Goal: Task Accomplishment & Management: Use online tool/utility

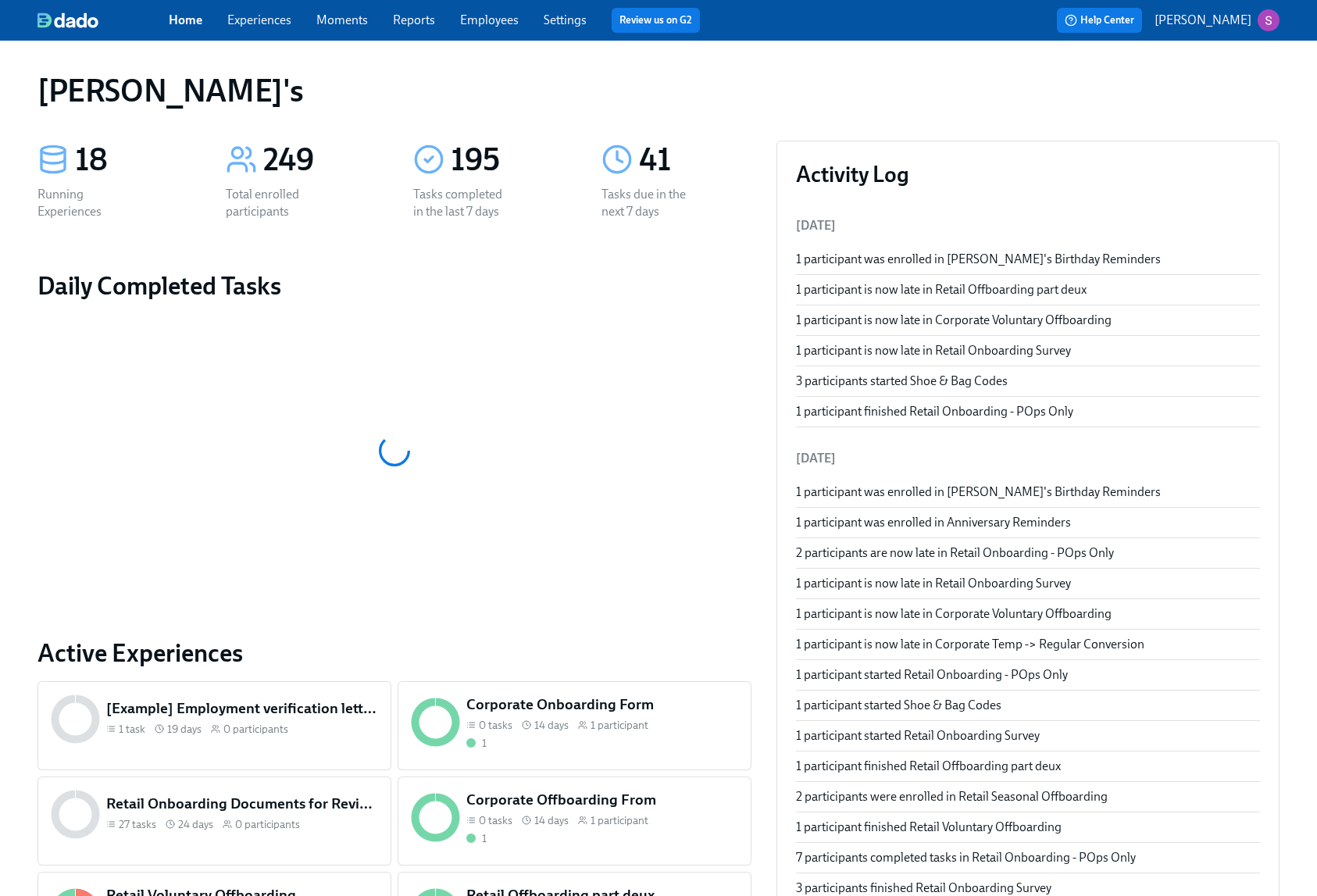
click at [498, 21] on link "Employees" at bounding box center [489, 20] width 59 height 15
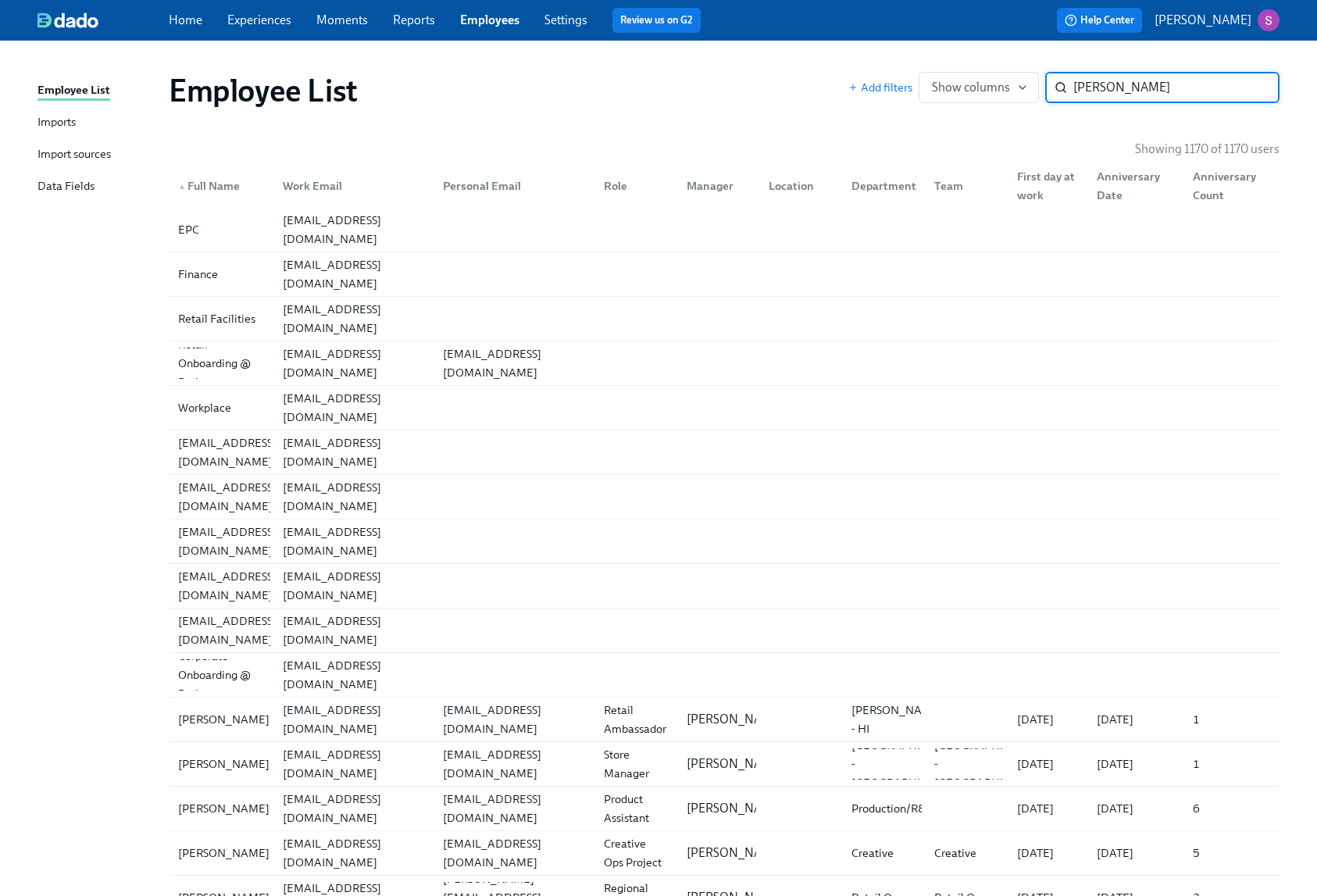
type input "linda"
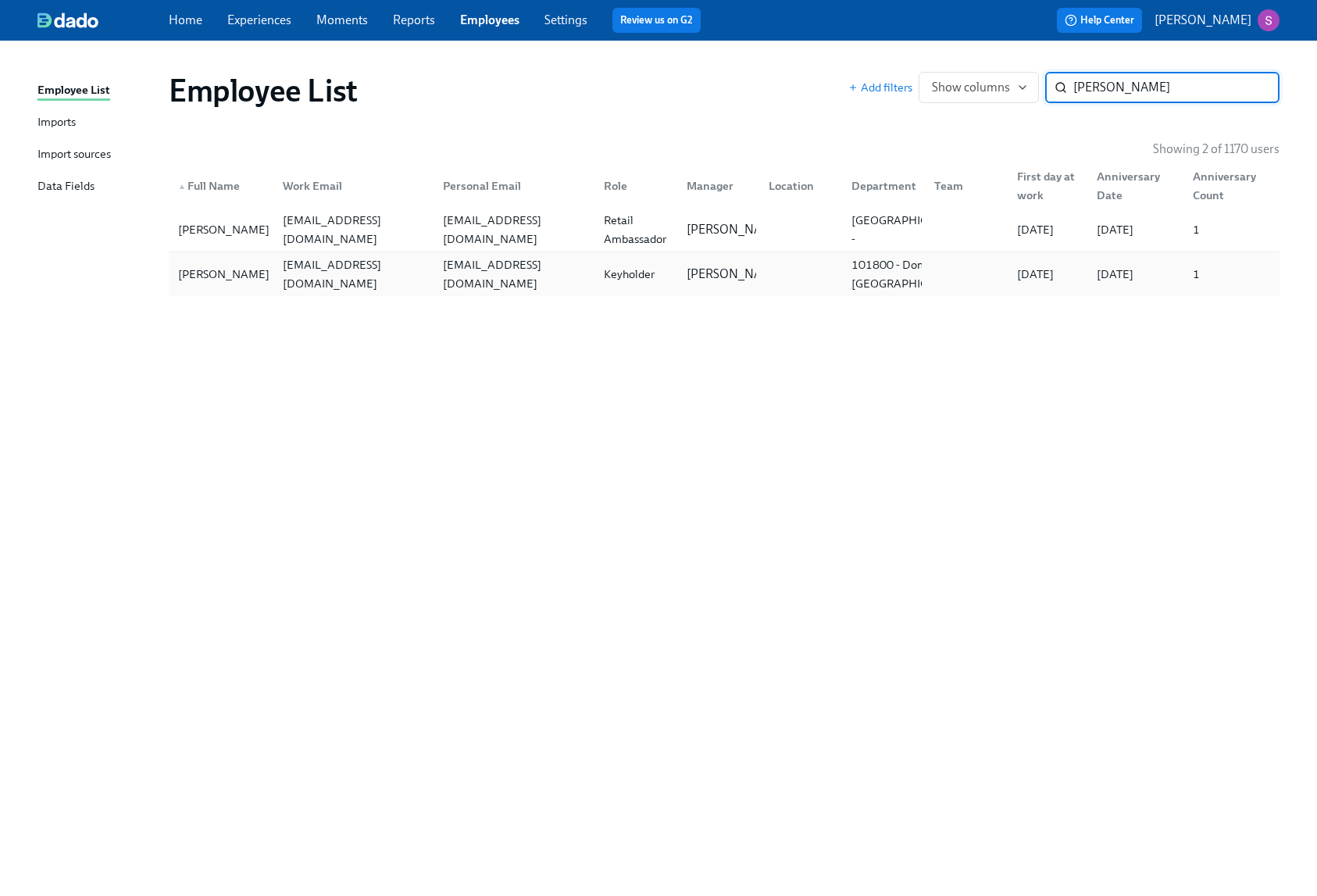
click at [245, 270] on div "Linda Sanchez" at bounding box center [224, 274] width 104 height 19
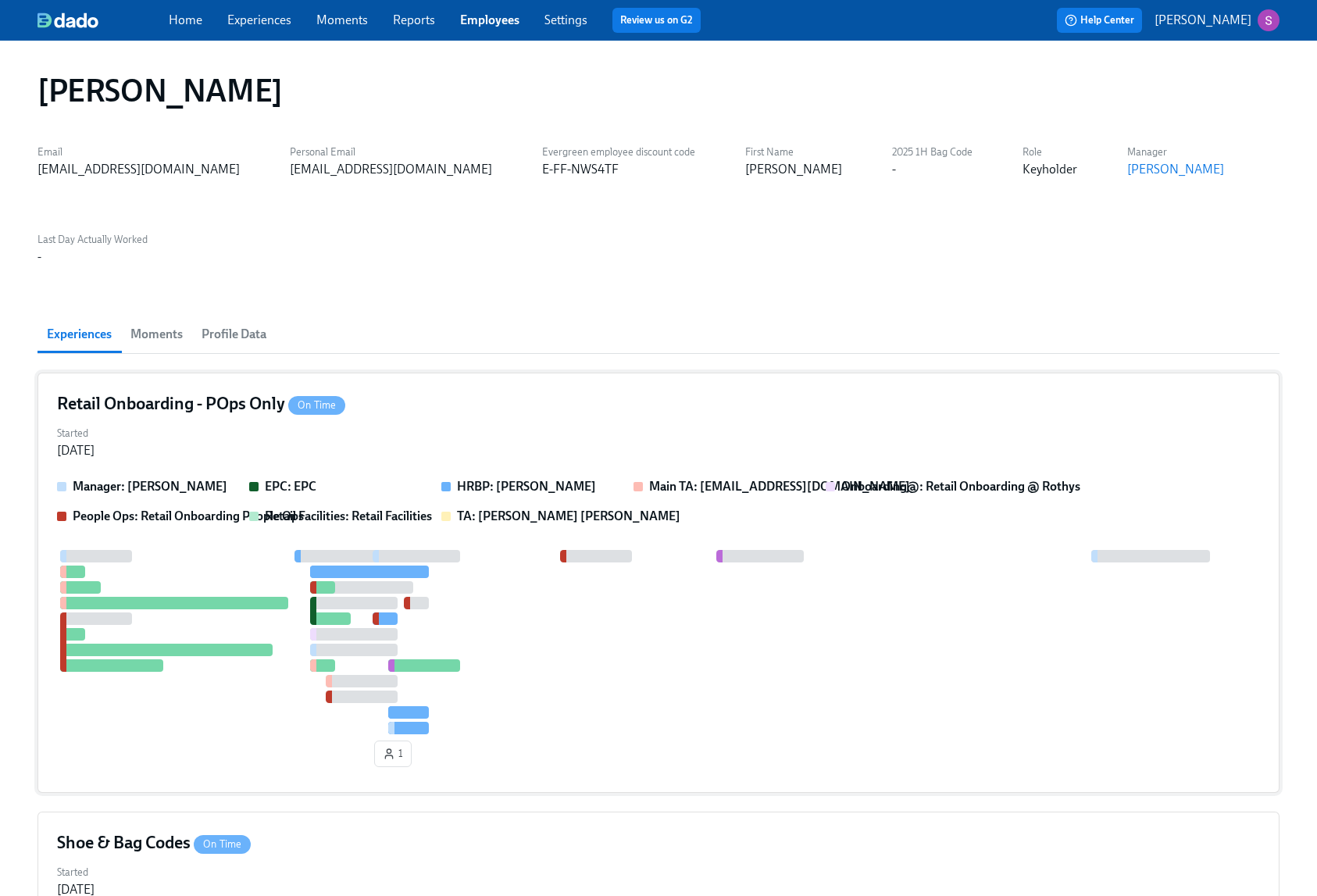
click at [450, 422] on div "Started Oct 08, 2025" at bounding box center [658, 440] width 1203 height 37
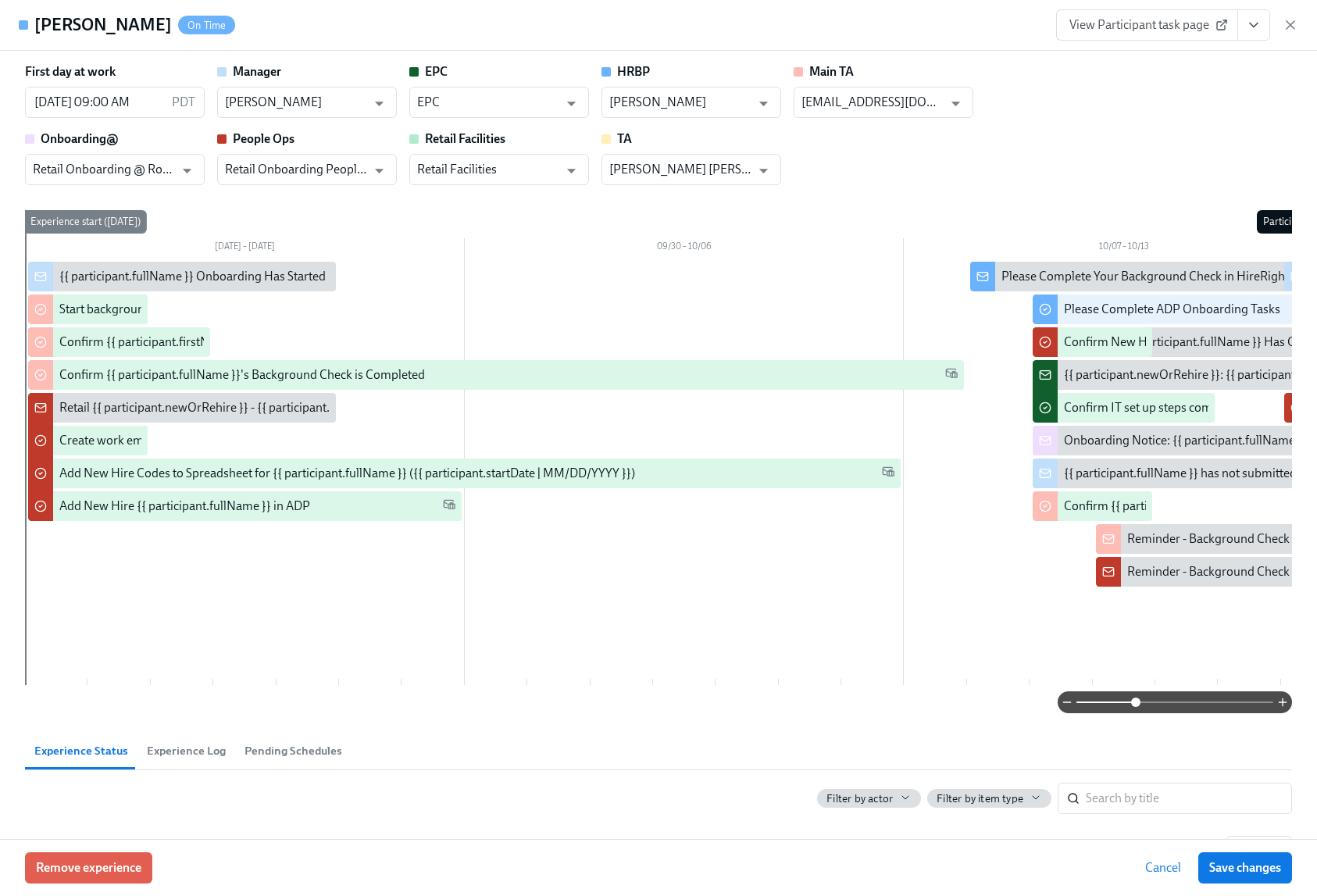
click at [1138, 699] on span at bounding box center [1175, 703] width 197 height 22
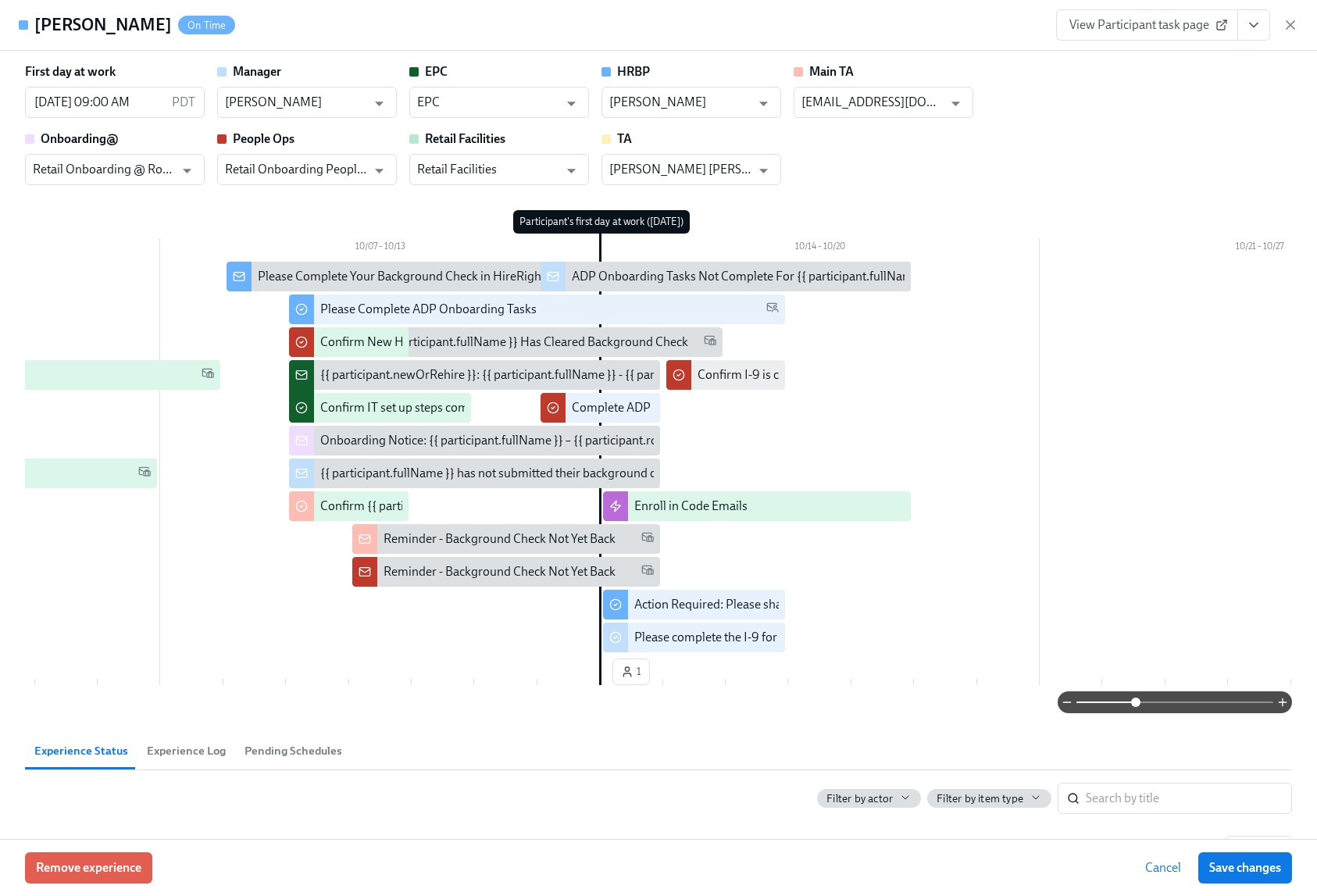
scroll to position [0, 755]
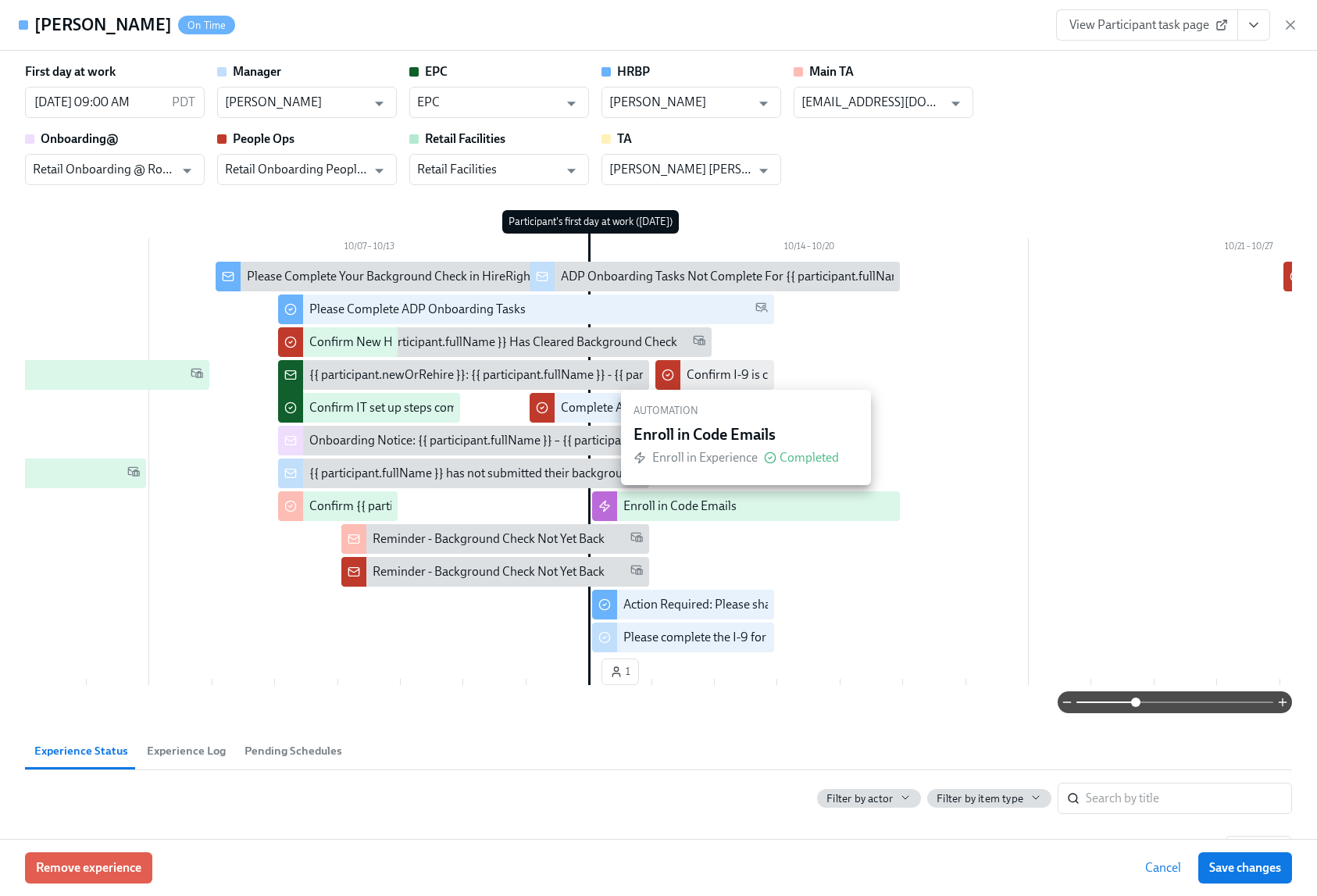
click at [705, 505] on div "Enroll in Code Emails" at bounding box center [680, 507] width 113 height 17
click at [1288, 25] on icon "button" at bounding box center [1291, 25] width 16 height 16
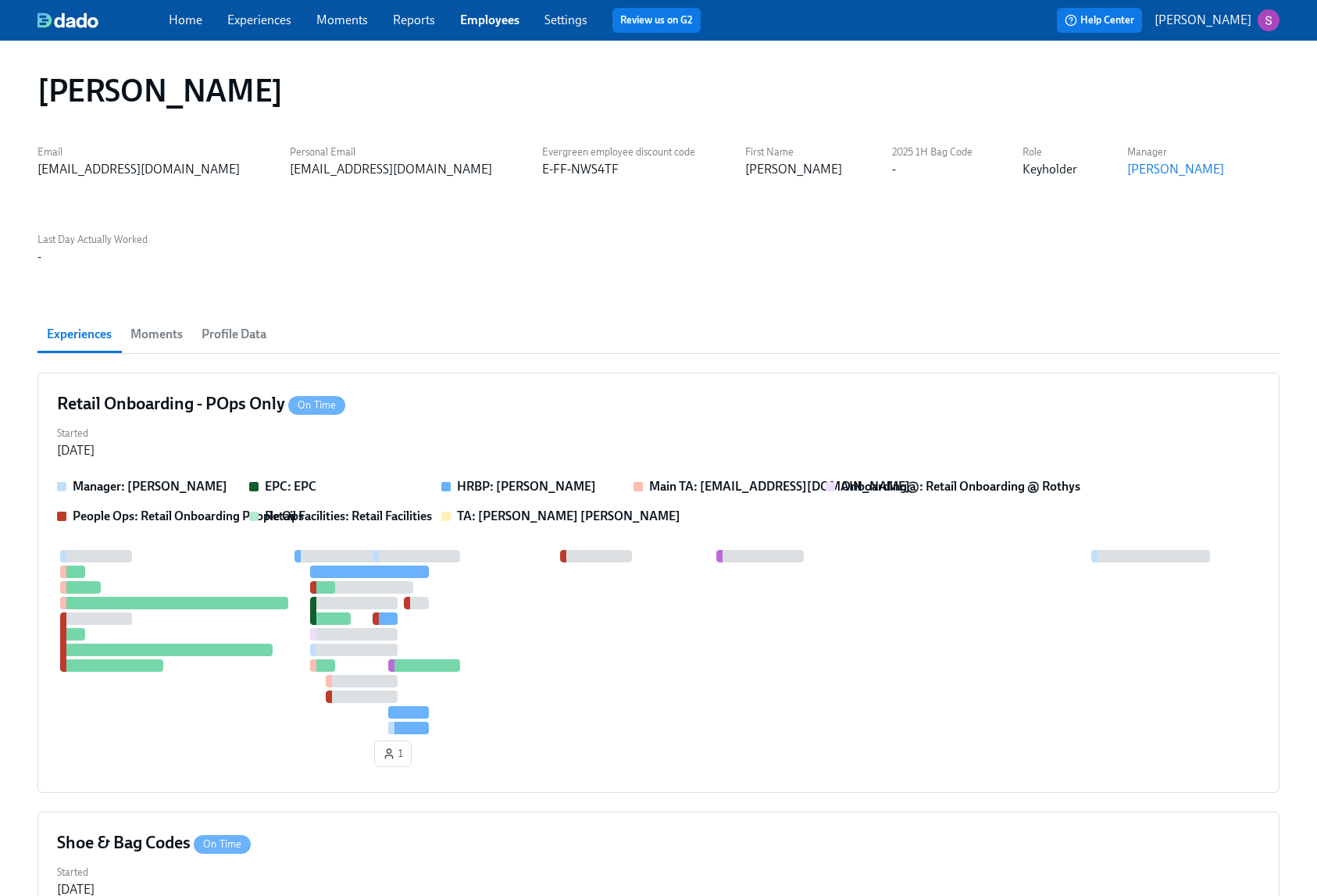
click at [262, 19] on link "Experiences" at bounding box center [259, 20] width 64 height 15
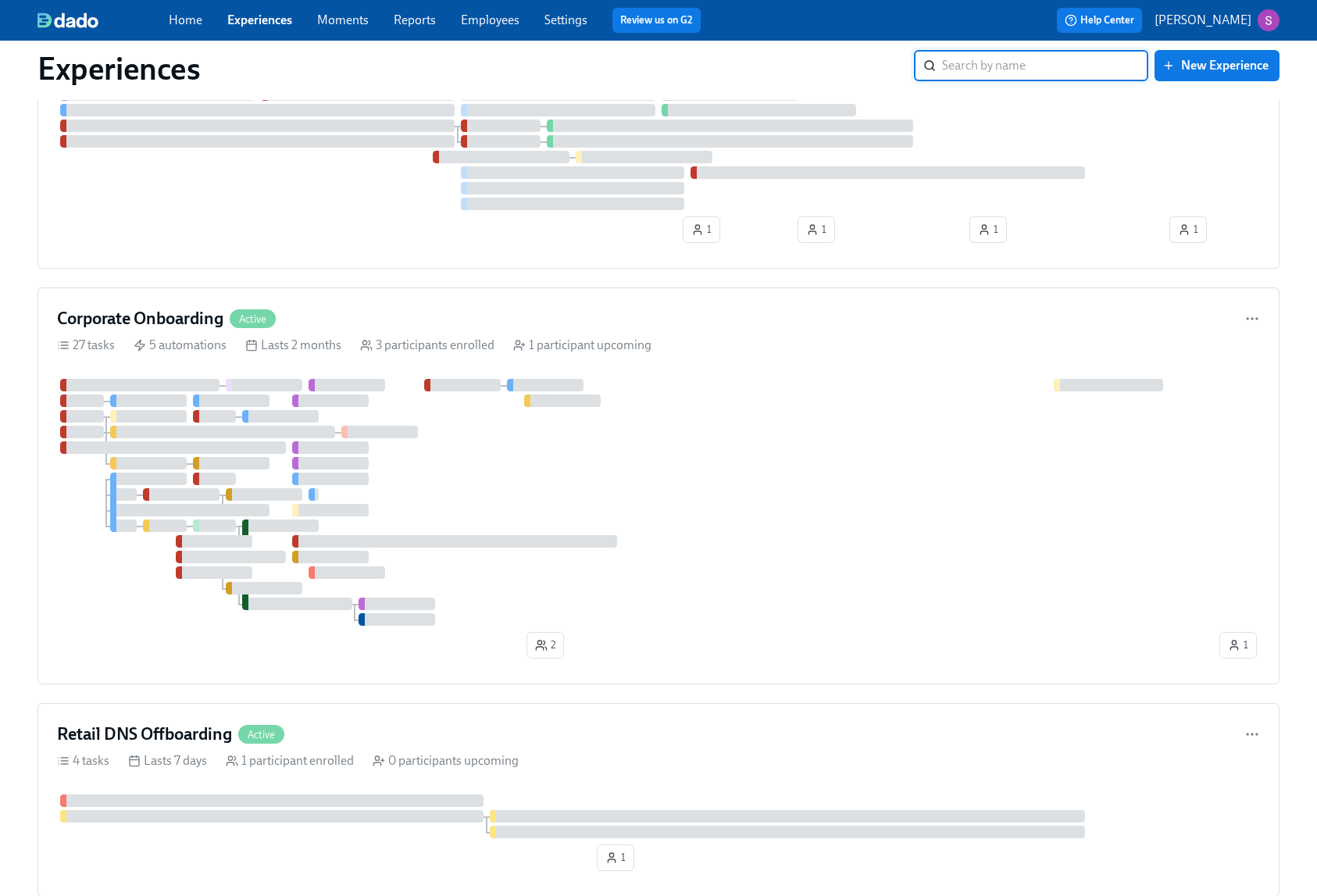
scroll to position [607, 0]
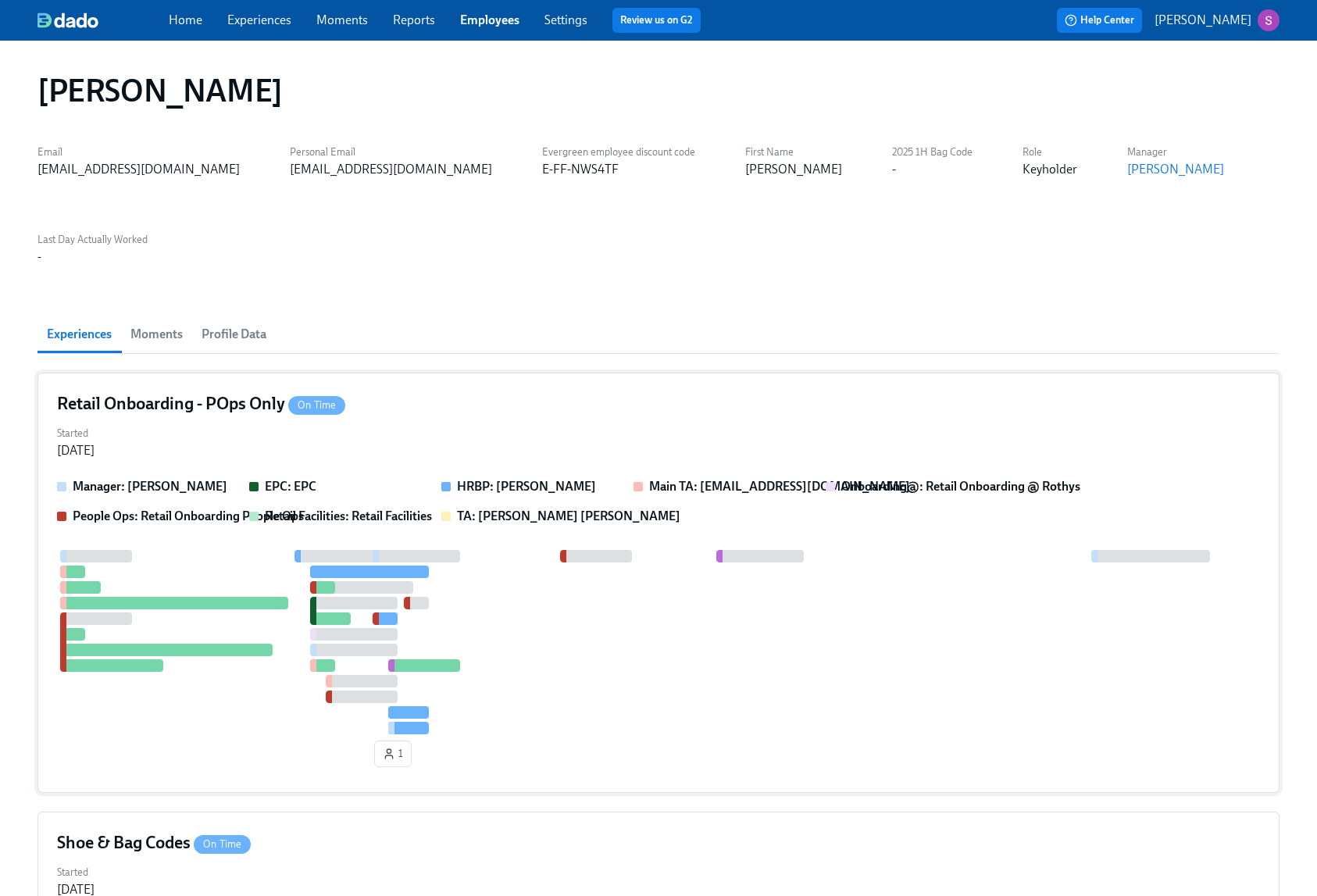
scroll to position [185, 0]
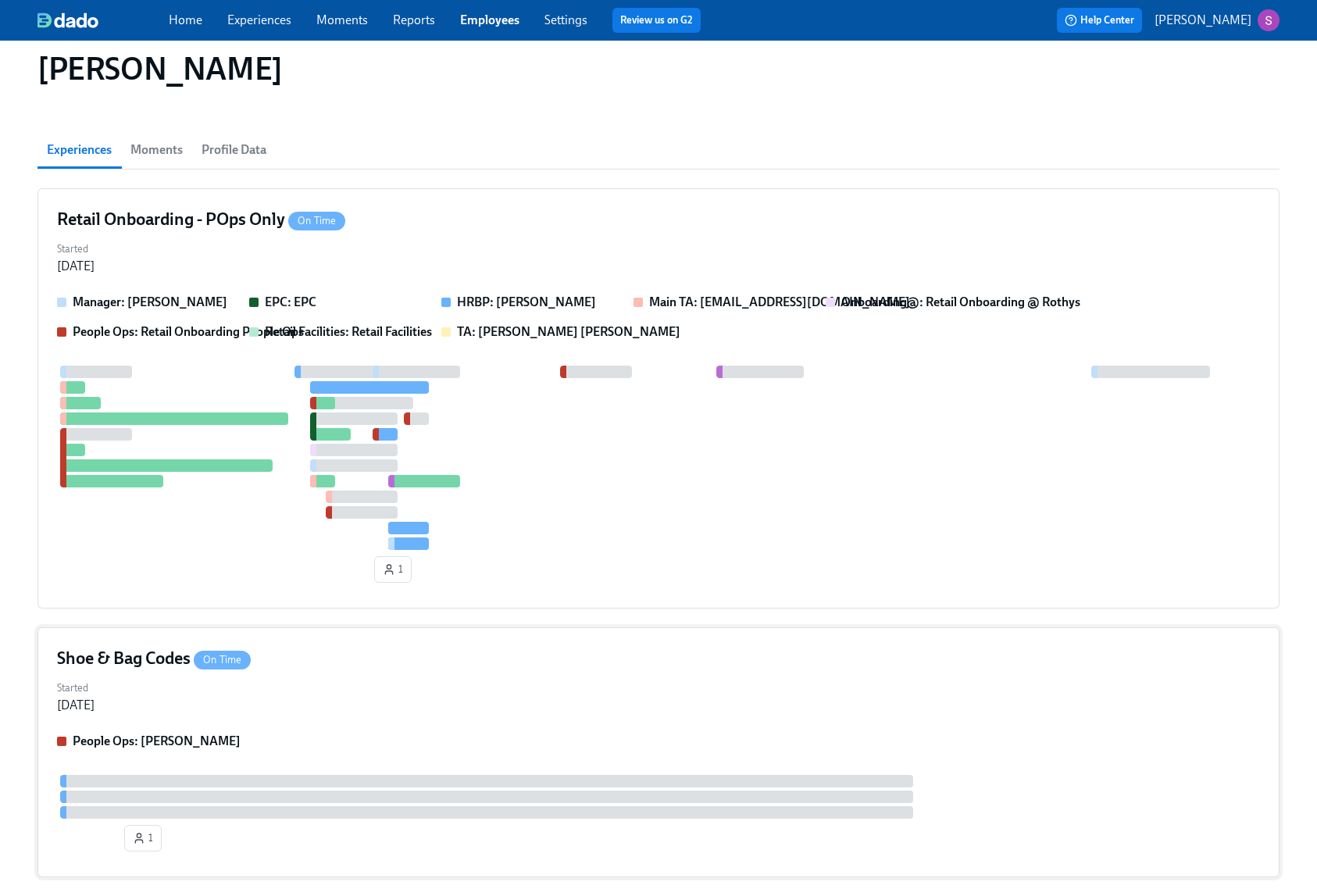
click at [515, 647] on div "Shoe & Bag Codes On Time" at bounding box center [658, 659] width 1203 height 24
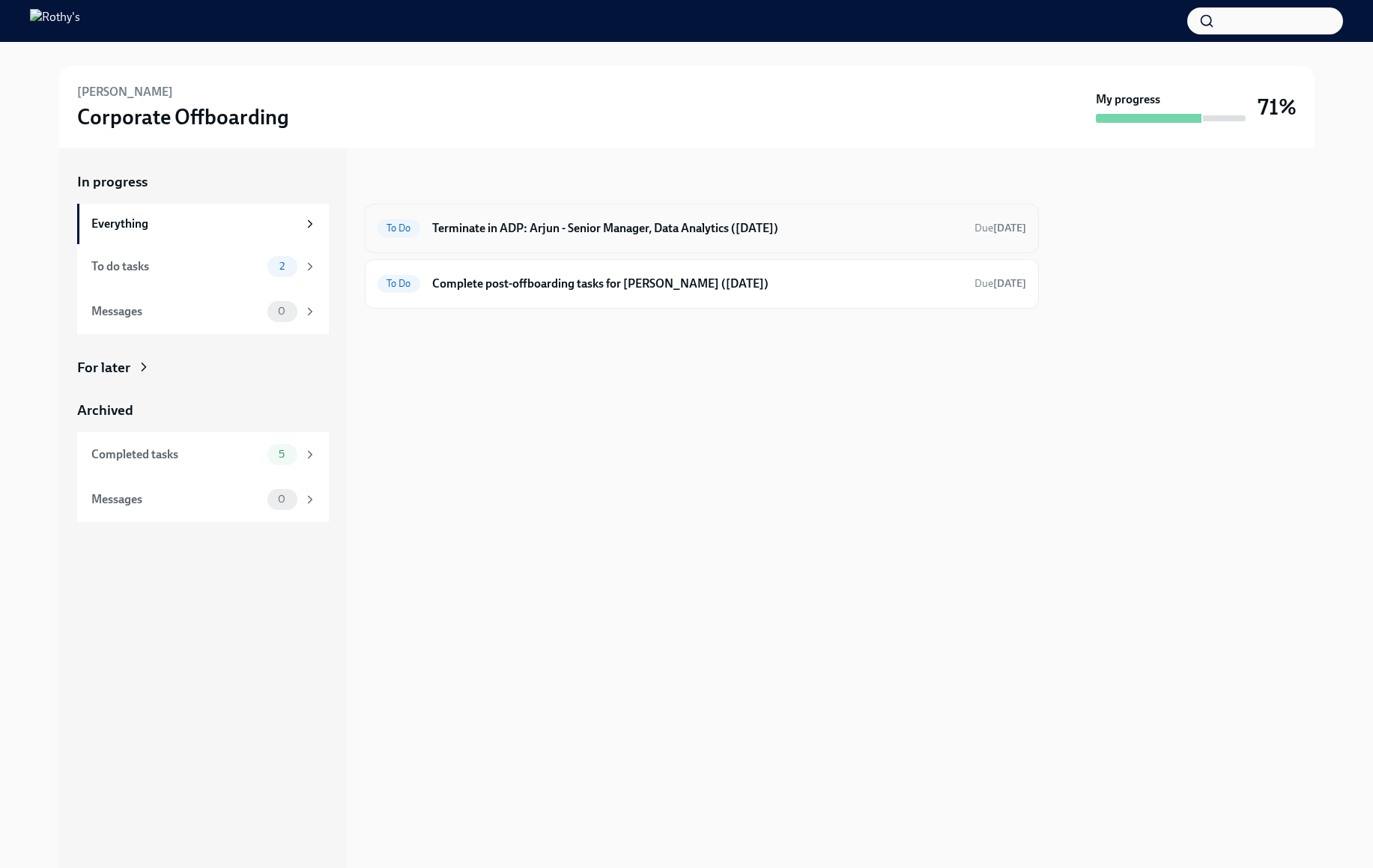
click at [663, 239] on div "To Do Terminate in ADP: Arjun - Senior Manager, Data Analytics ([DATE]) Due [DA…" at bounding box center [702, 229] width 648 height 24
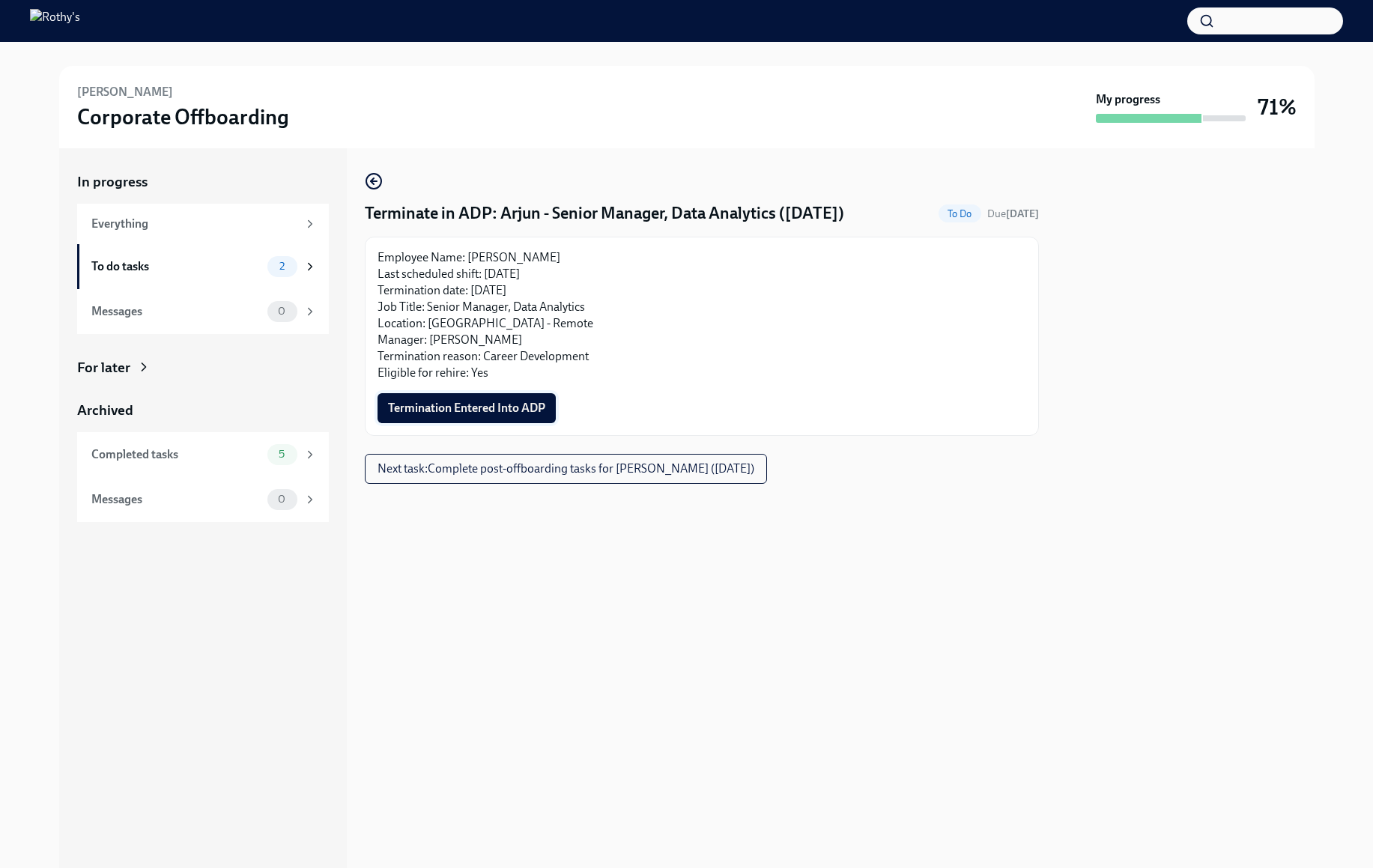
click at [484, 406] on span "Termination Entered Into ADP" at bounding box center [466, 408] width 157 height 15
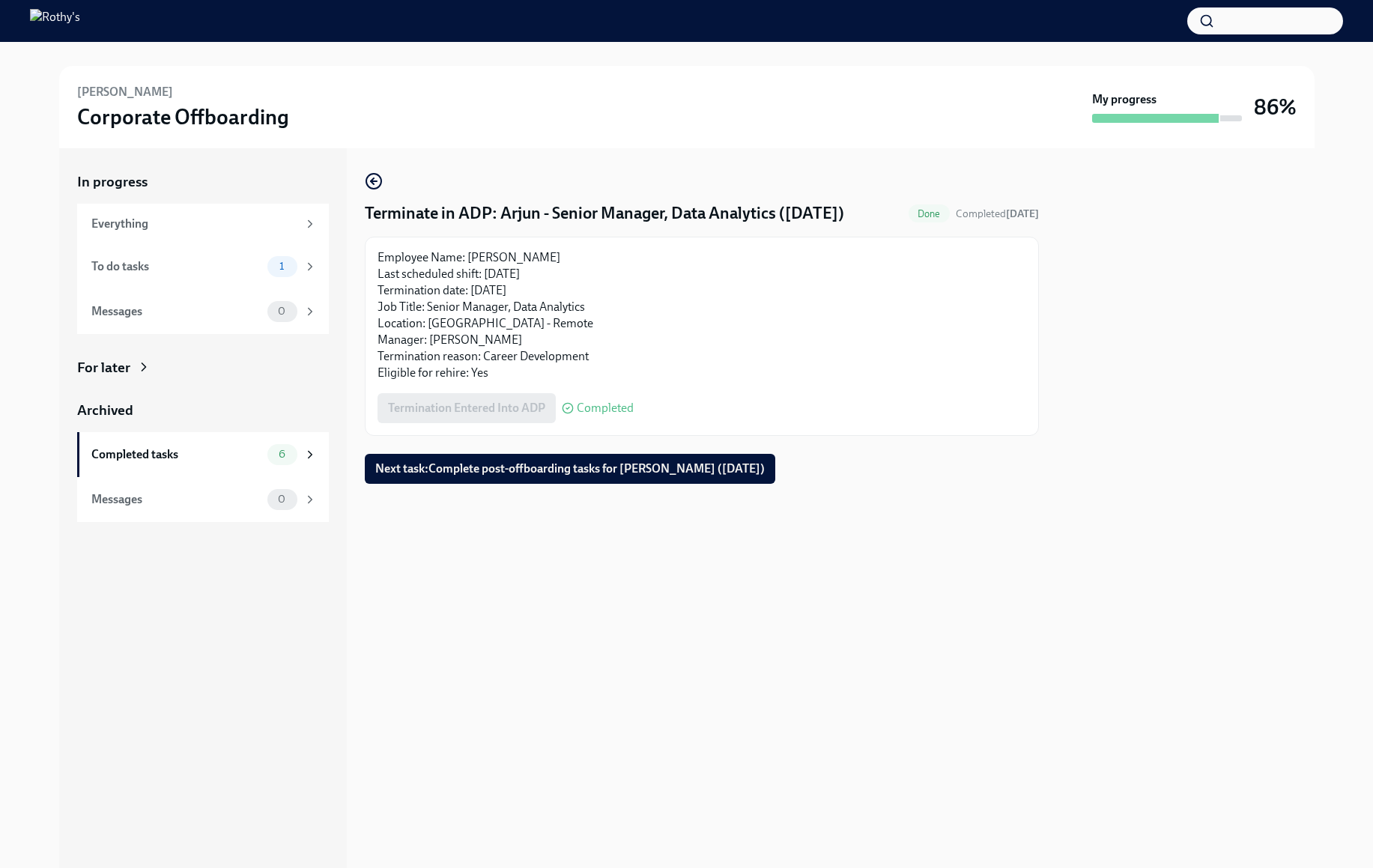
click at [496, 467] on span "Next task : Complete post-offboarding tasks for [PERSON_NAME] ([DATE])" at bounding box center [570, 469] width 389 height 15
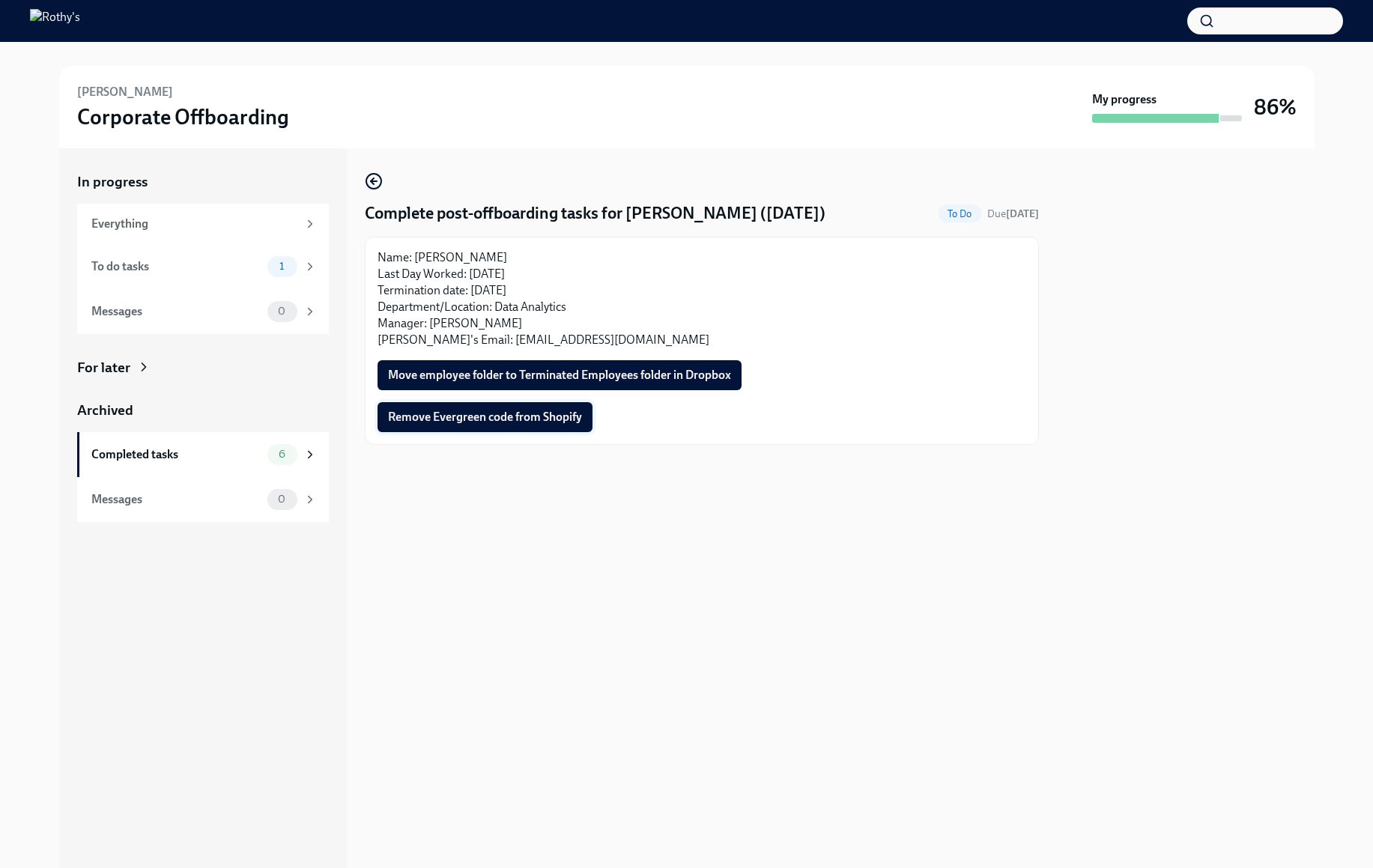
click at [493, 428] on button "Remove Evergreen code from Shopify" at bounding box center [485, 417] width 215 height 30
click at [440, 394] on div "Name: [PERSON_NAME] Last Day Worked: [DATE] Termination date: [DATE] Department…" at bounding box center [702, 341] width 648 height 182
click at [440, 392] on div "Name: [PERSON_NAME] Last Day Worked: [DATE] Termination date: [DATE] Department…" at bounding box center [702, 341] width 648 height 182
click at [436, 375] on span "Move employee folder to Terminated Employees folder in Dropbox" at bounding box center [559, 375] width 343 height 15
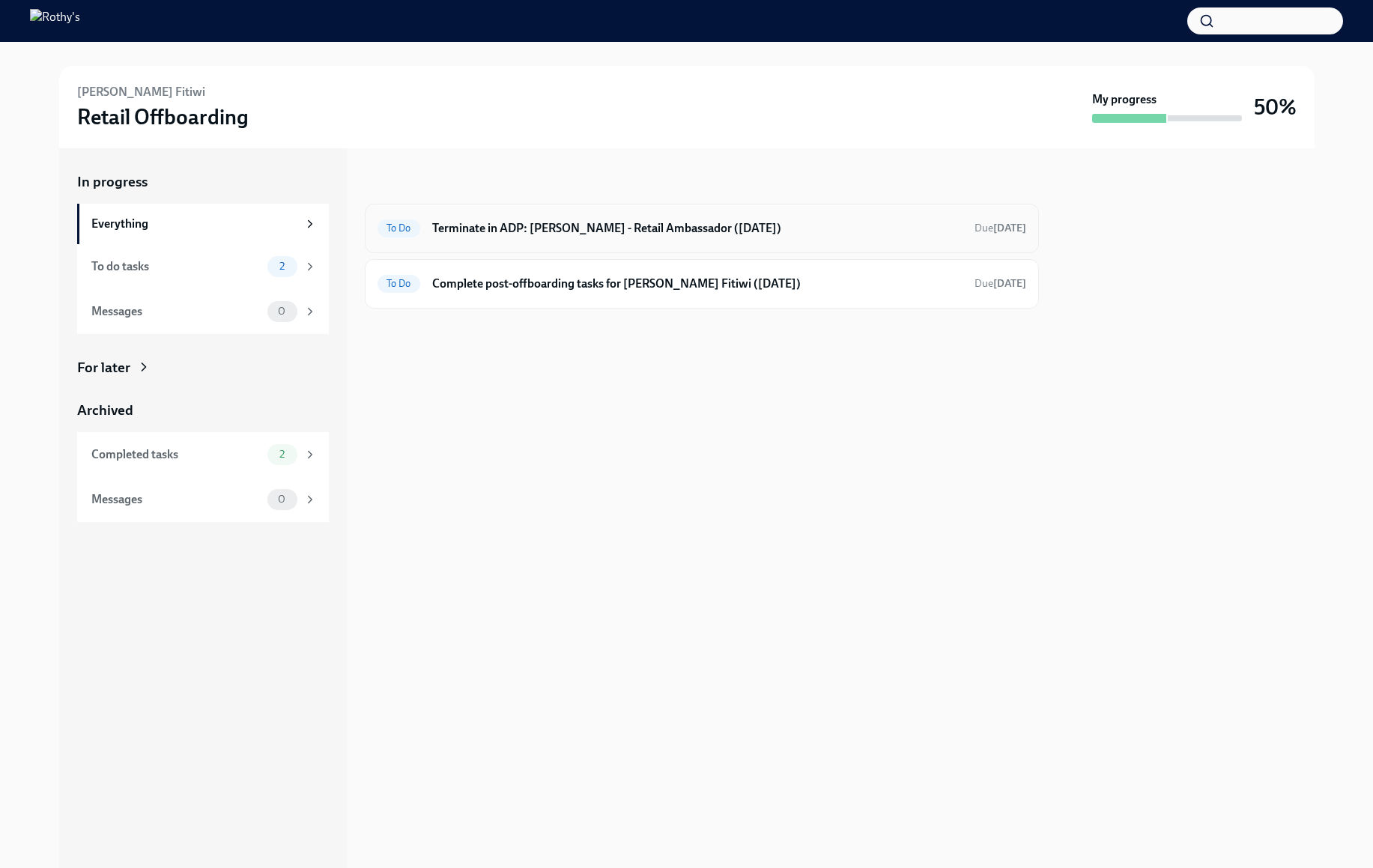
click at [491, 230] on h6 "Terminate in ADP: Lulia Yacob - Retail Ambassador (10/13/2025)" at bounding box center [697, 229] width 531 height 17
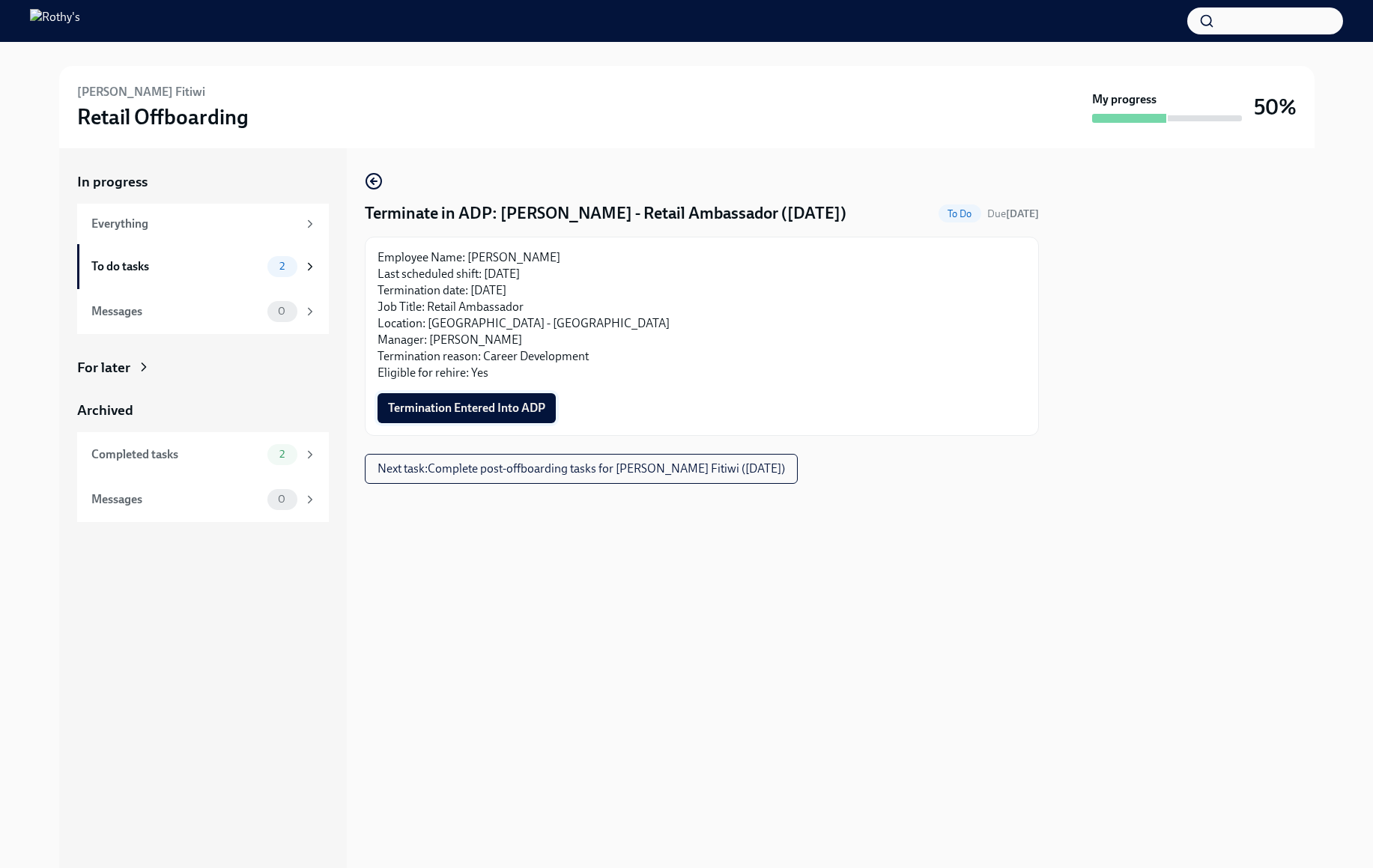
click at [434, 404] on span "Termination Entered Into ADP" at bounding box center [466, 408] width 157 height 15
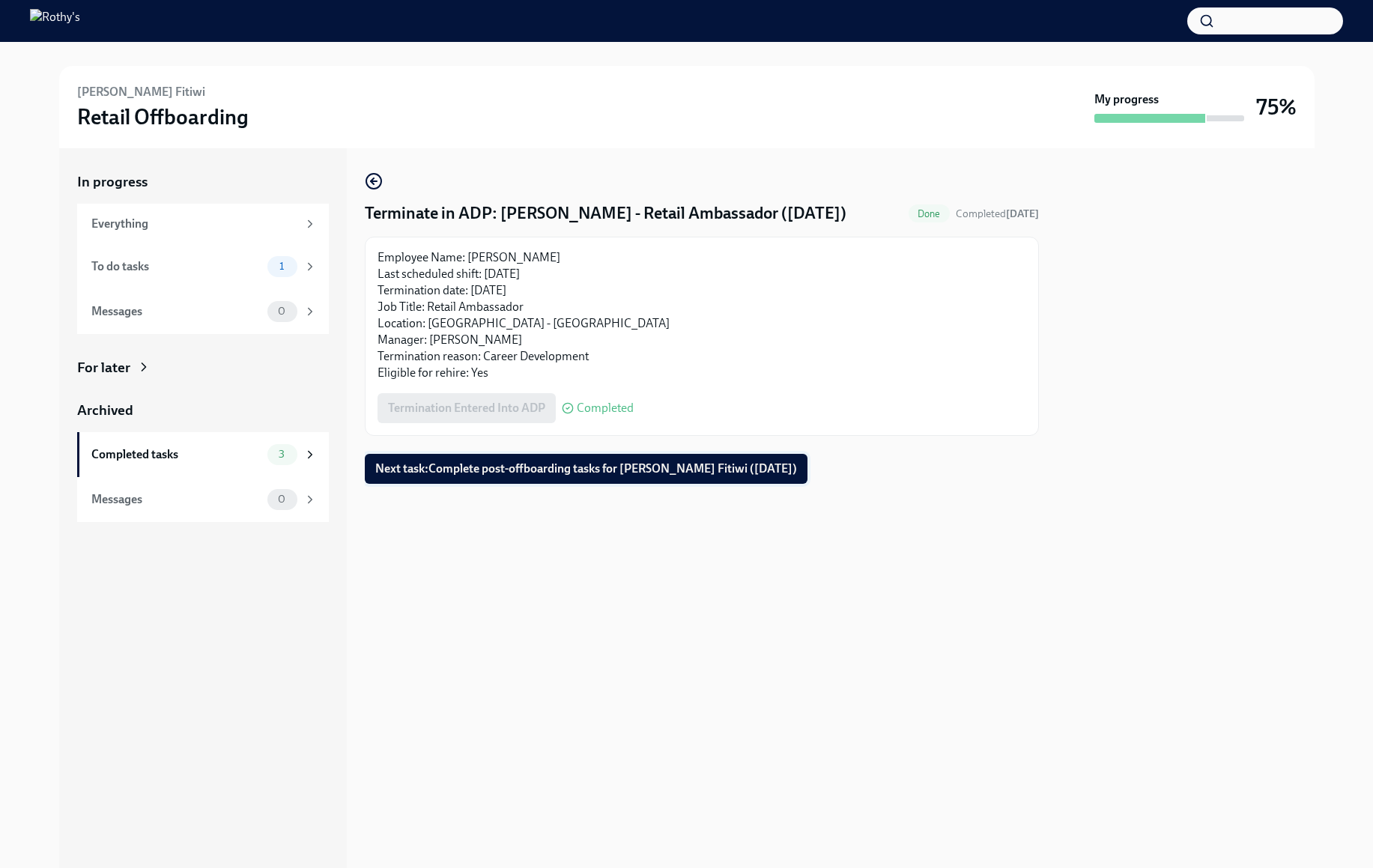
click at [440, 465] on span "Next task : Complete post-offboarding tasks for Lulia Yacob Fitiwi (10/13/2025)" at bounding box center [586, 469] width 422 height 15
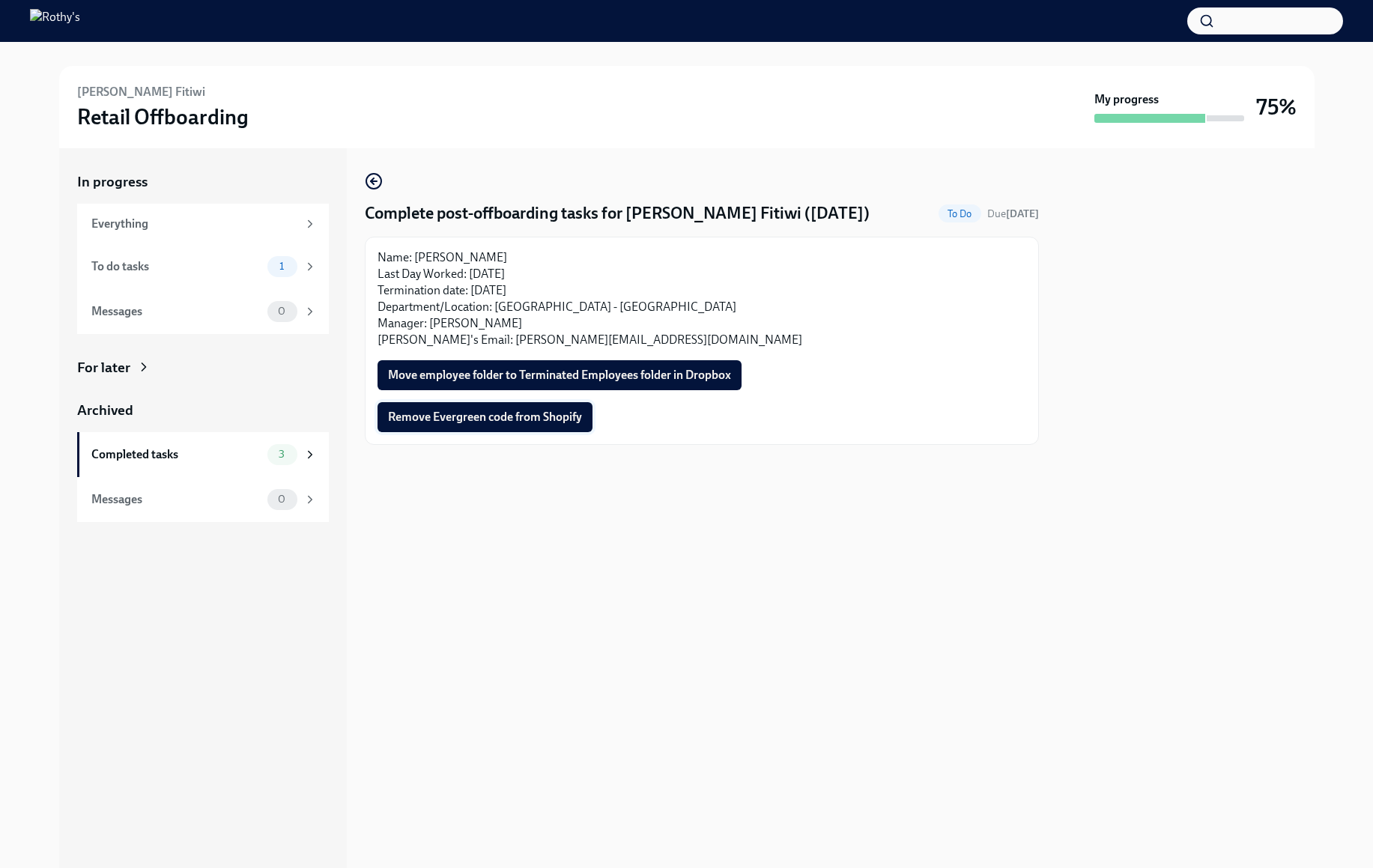
click at [487, 412] on span "Remove Evergreen code from Shopify" at bounding box center [484, 417] width 194 height 15
click at [496, 379] on span "Move employee folder to Terminated Employees folder in Dropbox" at bounding box center [559, 375] width 343 height 15
